Goal: Information Seeking & Learning: Learn about a topic

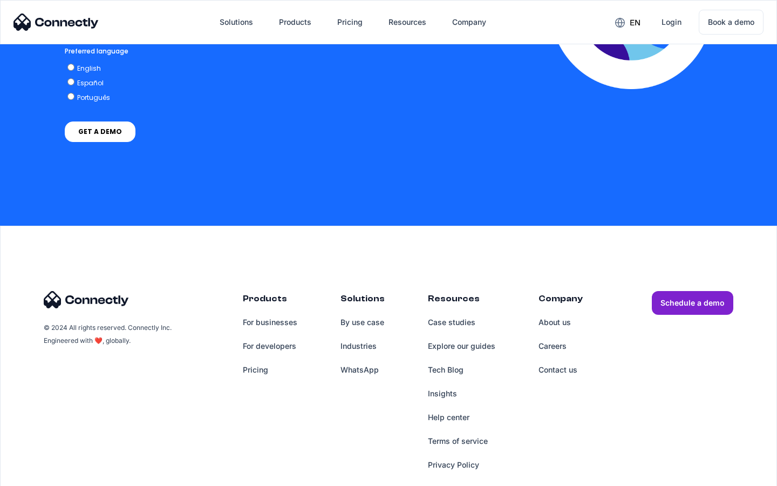
scroll to position [2382, 0]
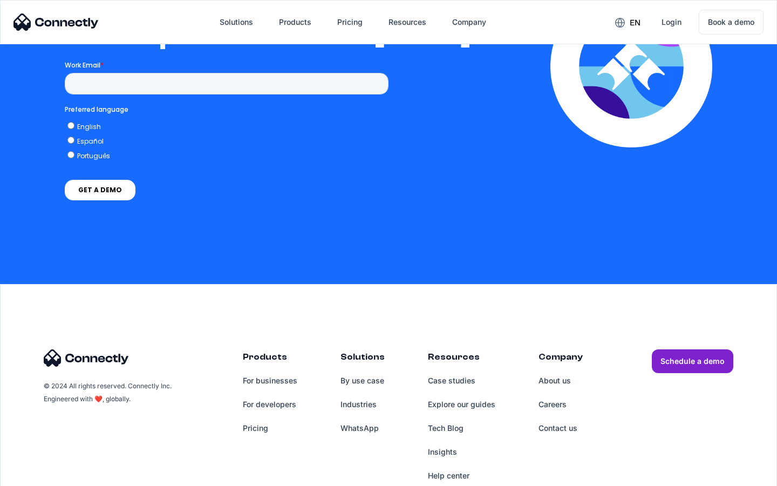
scroll to position [2370, 0]
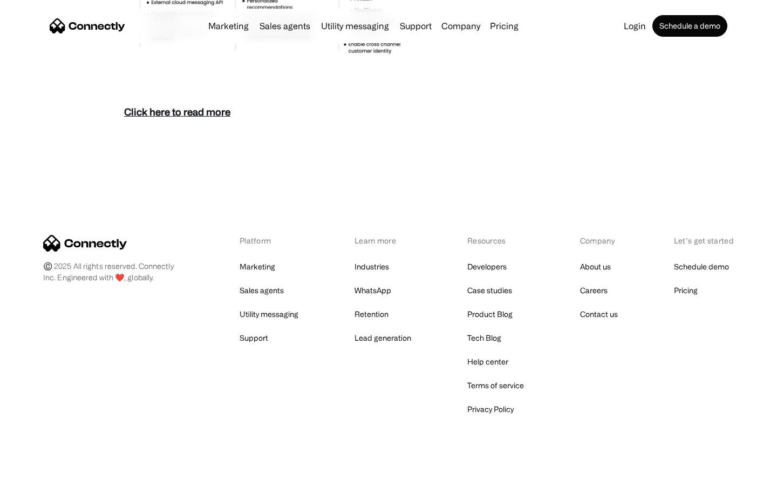
scroll to position [4681, 0]
